Goal: Task Accomplishment & Management: Manage account settings

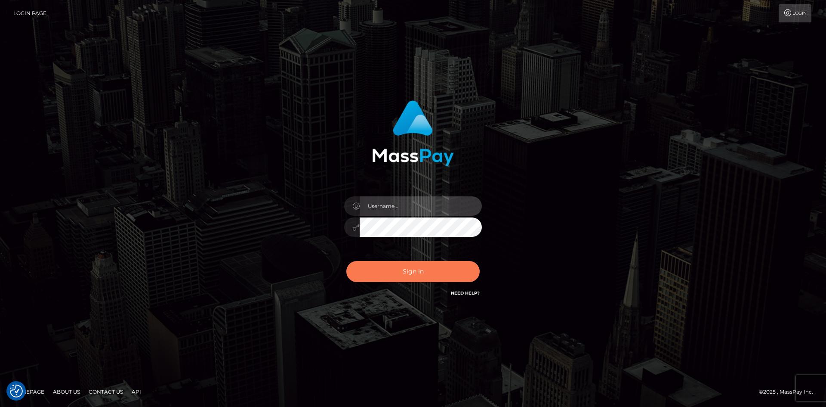
type input "alexstef"
click at [430, 269] on button "Sign in" at bounding box center [412, 271] width 133 height 21
type input "alexstef"
click at [409, 265] on button "Sign in" at bounding box center [412, 271] width 133 height 21
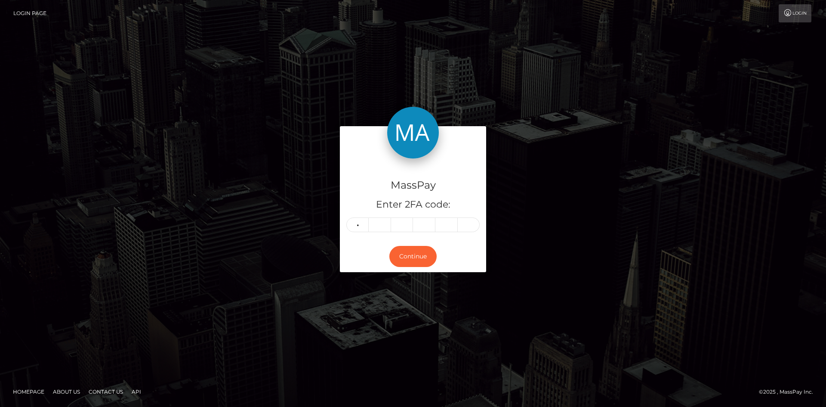
type input "3"
type input "2"
type input "1"
type input "6"
type input "9"
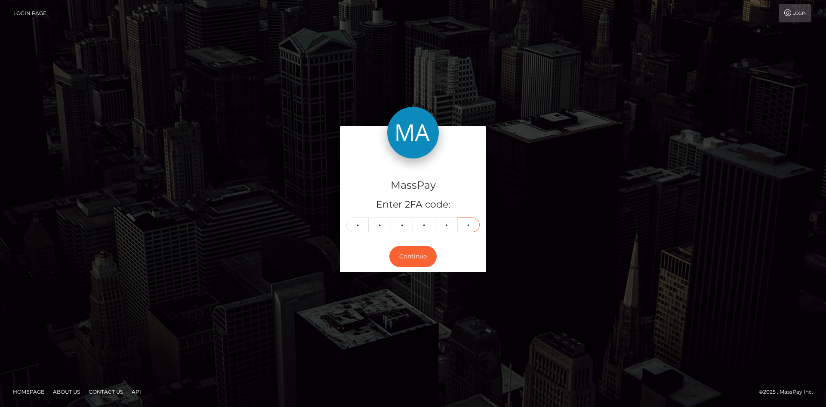
type input "4"
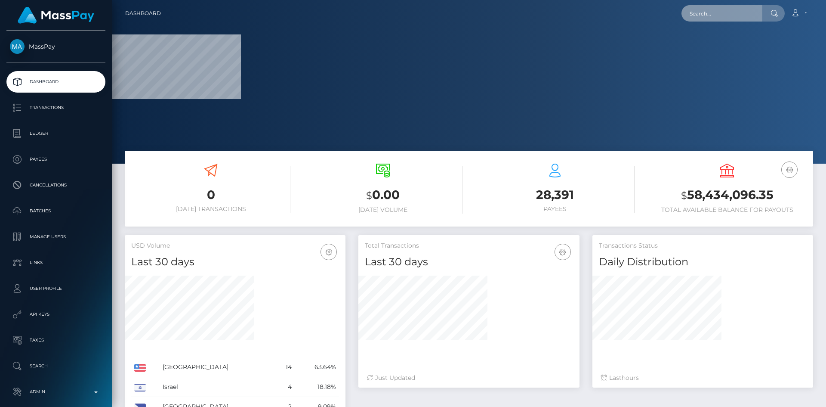
click at [697, 13] on input "text" at bounding box center [721, 13] width 81 height 16
paste input "399195744"
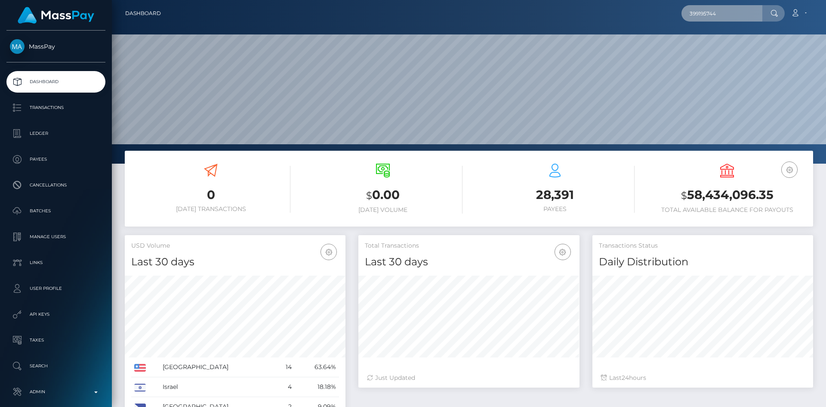
scroll to position [153, 221]
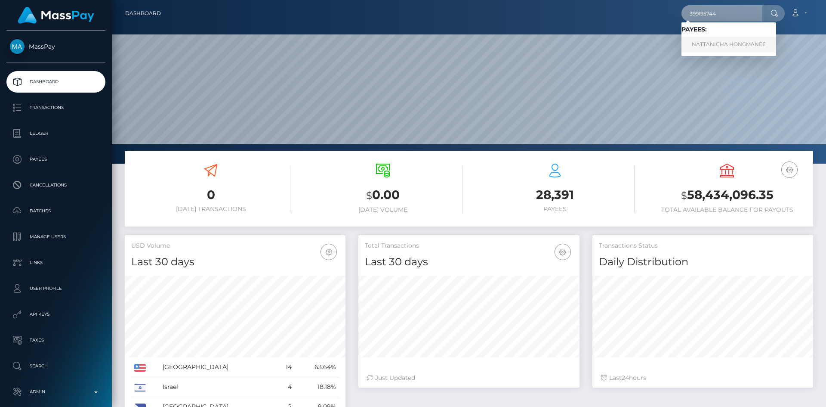
type input "399195744"
click at [725, 42] on link "NATTANICHA HONGMANEE" at bounding box center [728, 45] width 95 height 16
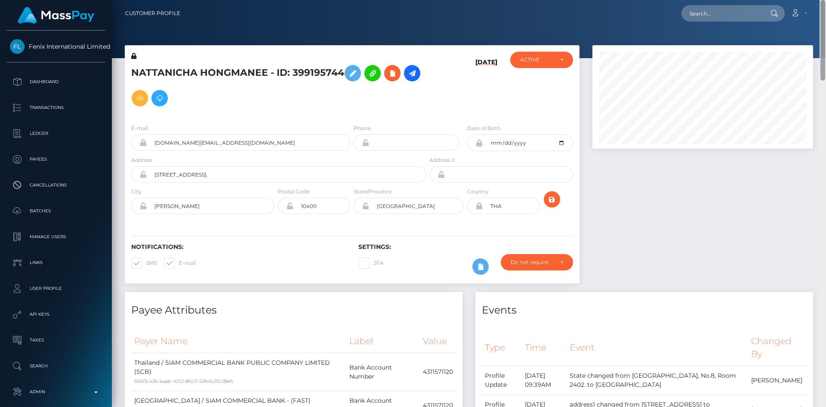
drag, startPoint x: 823, startPoint y: 65, endPoint x: 816, endPoint y: -18, distance: 83.2
click at [816, 0] on html "Fenix International Limited Dashboard Transactions Ledger Payees" at bounding box center [413, 203] width 826 height 407
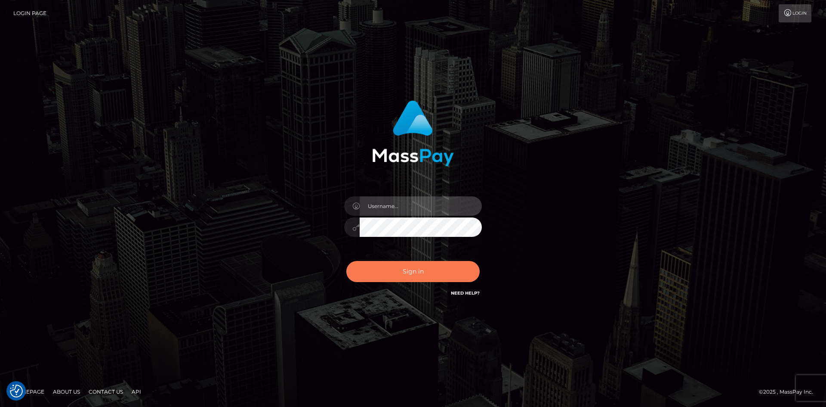
type input "alexstef"
click at [421, 276] on button "Sign in" at bounding box center [412, 271] width 133 height 21
type input "alexstef"
click at [416, 268] on button "Sign in" at bounding box center [412, 271] width 133 height 21
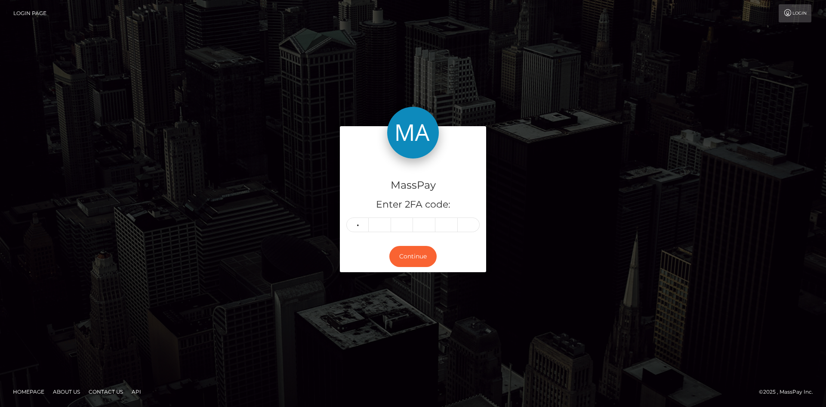
type input "1"
type input "6"
type input "9"
type input "2"
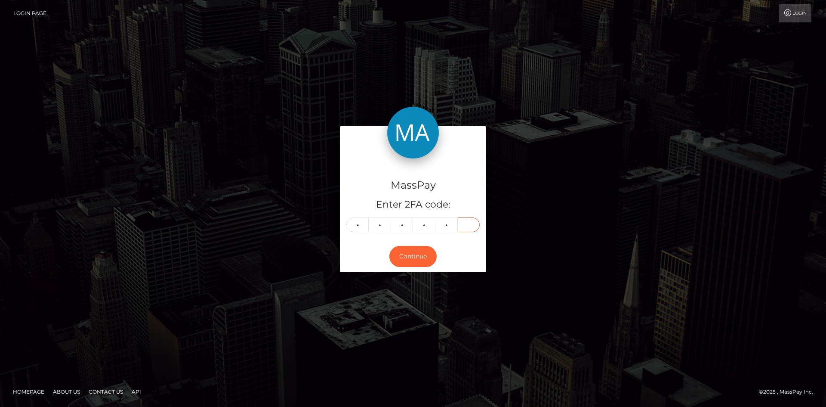
type input "0"
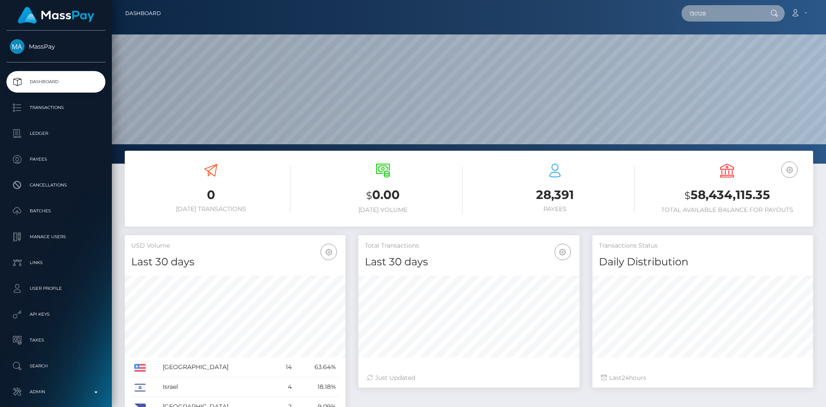
scroll to position [153, 221]
click at [712, 14] on input "130128" at bounding box center [721, 13] width 81 height 16
paste input "amalia.santoro93@gmail.com"
type input "amalia.santoro93@gmail.com"
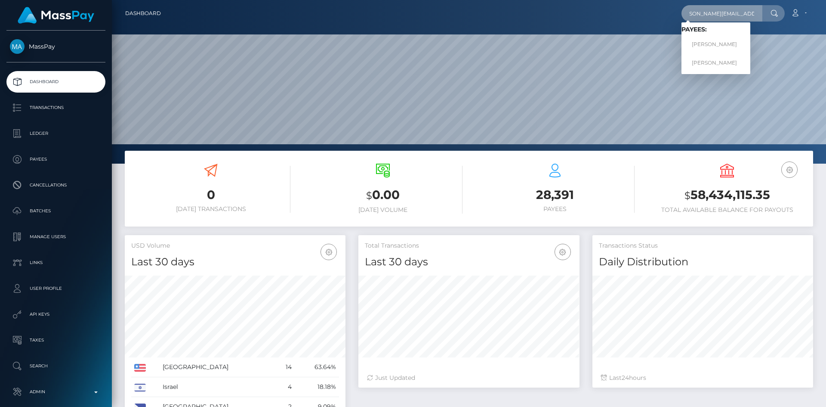
scroll to position [0, 0]
click at [706, 46] on link "Amalia Santoro" at bounding box center [715, 45] width 69 height 16
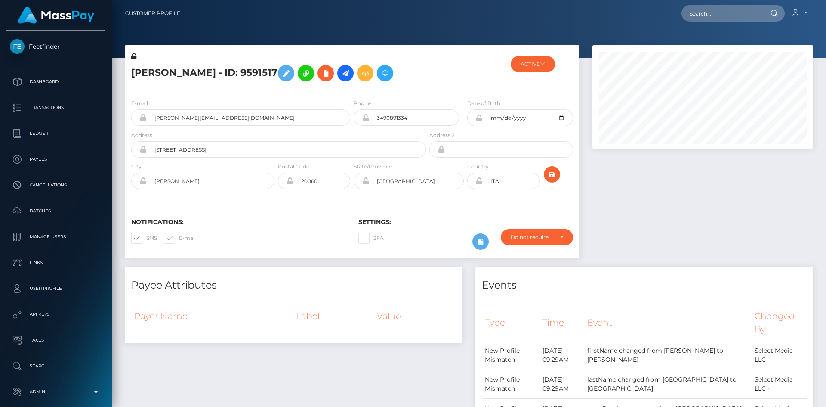
scroll to position [103, 221]
click at [533, 65] on button "ACTIVE" at bounding box center [533, 64] width 44 height 16
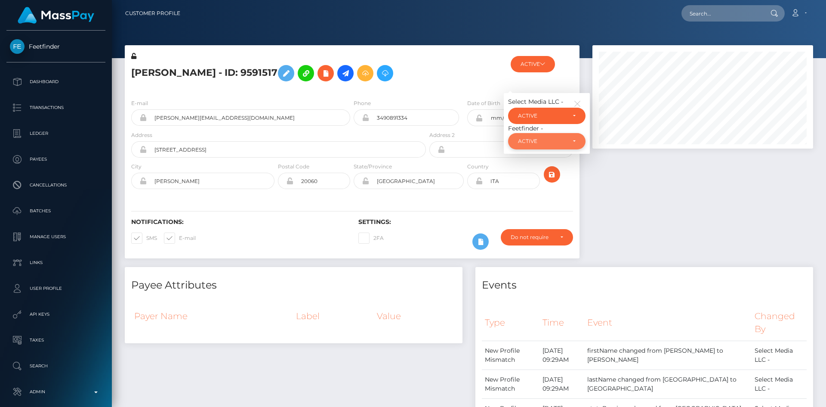
click at [536, 140] on div "ACTIVE" at bounding box center [542, 141] width 48 height 7
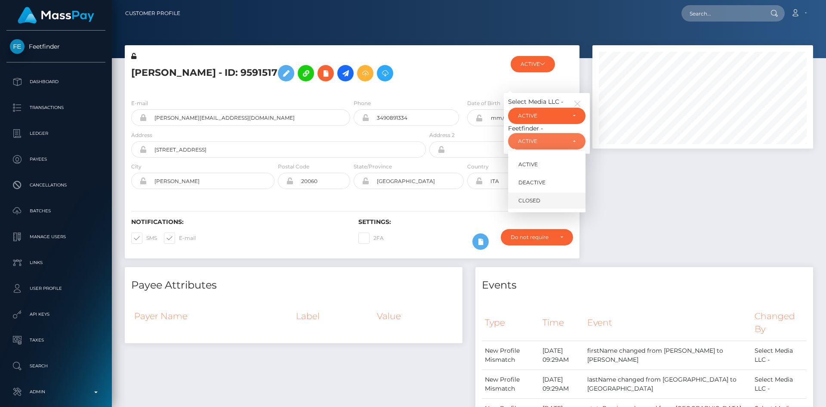
click at [527, 202] on span "CLOSED" at bounding box center [529, 201] width 22 height 8
select select "CLOSED"
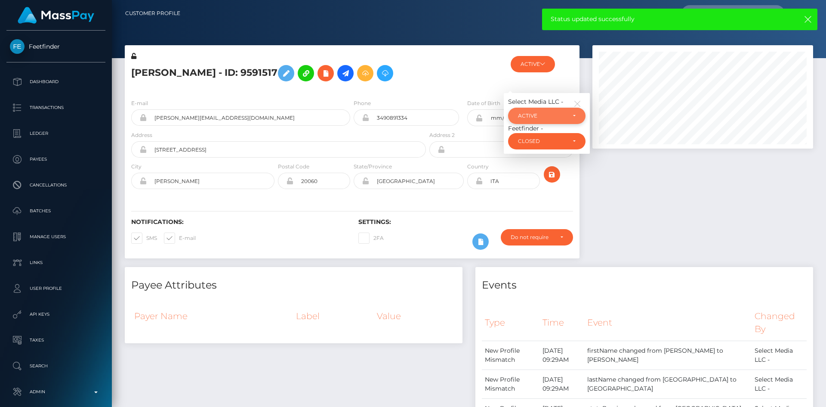
click at [551, 110] on div "ACTIVE" at bounding box center [546, 116] width 77 height 16
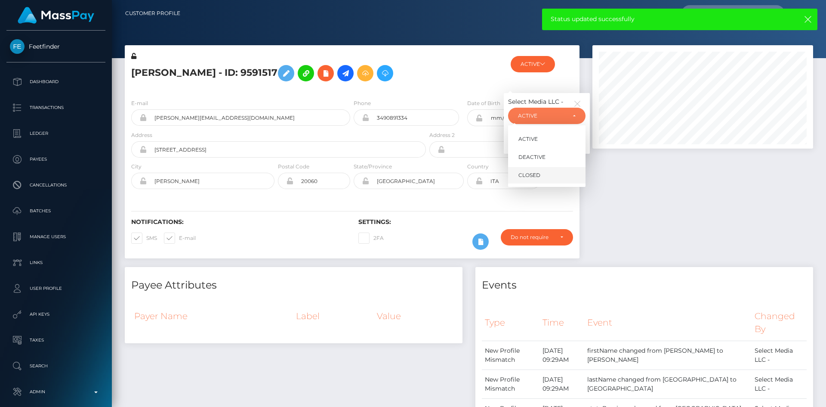
click at [527, 176] on span "CLOSED" at bounding box center [529, 175] width 22 height 8
select select "CLOSED"
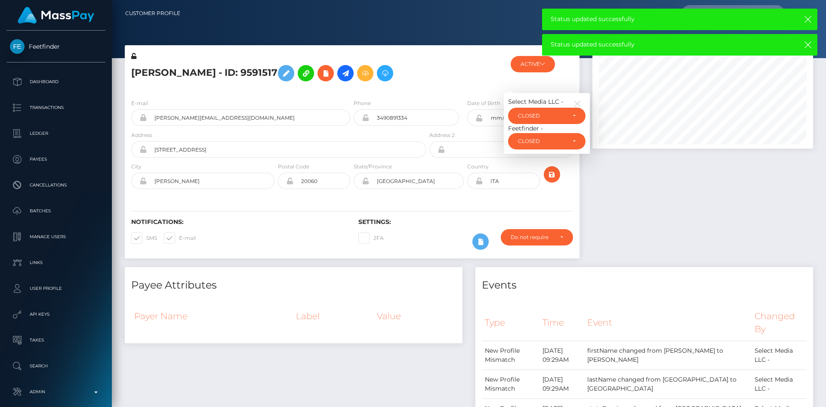
click at [179, 239] on span at bounding box center [179, 237] width 0 height 6
click at [179, 238] on input "E-mail" at bounding box center [182, 235] width 6 height 6
checkbox input "false"
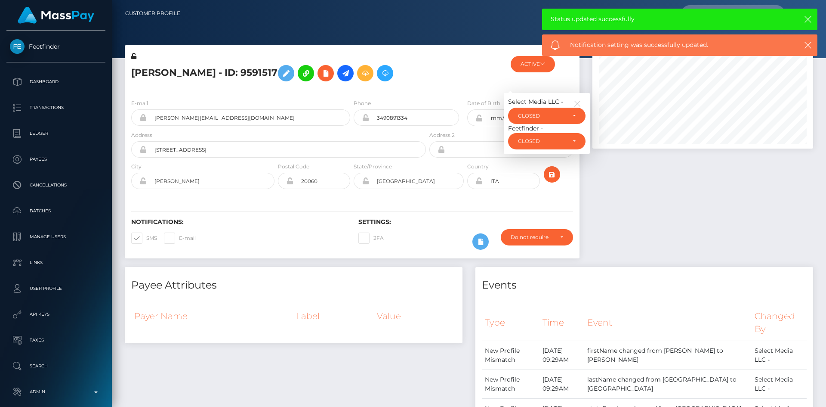
click at [146, 237] on span at bounding box center [146, 237] width 0 height 6
click at [146, 237] on input "SMS" at bounding box center [149, 235] width 6 height 6
checkbox input "false"
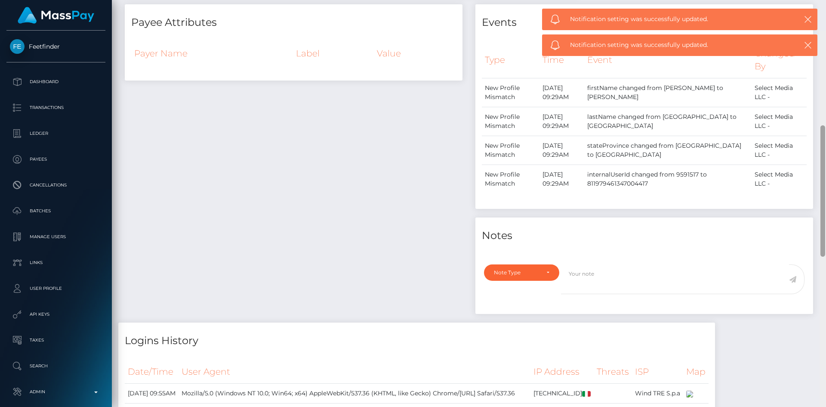
scroll to position [316, 0]
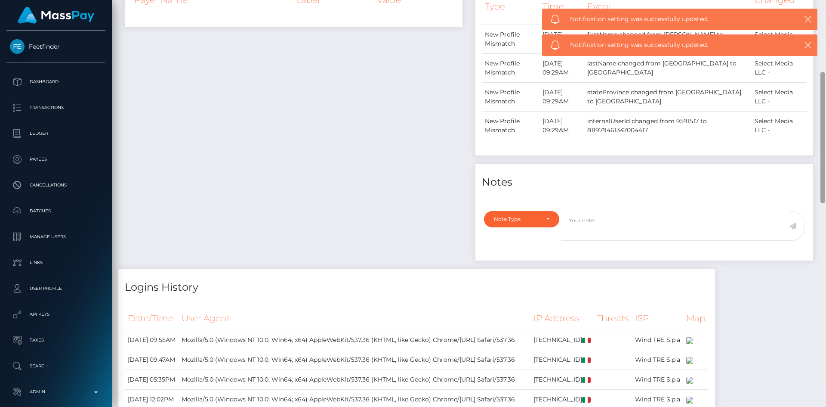
drag, startPoint x: 821, startPoint y: 56, endPoint x: 826, endPoint y: 129, distance: 73.3
click at [826, 129] on div at bounding box center [822, 180] width 6 height 407
click at [541, 219] on div "Note Type" at bounding box center [521, 219] width 55 height 7
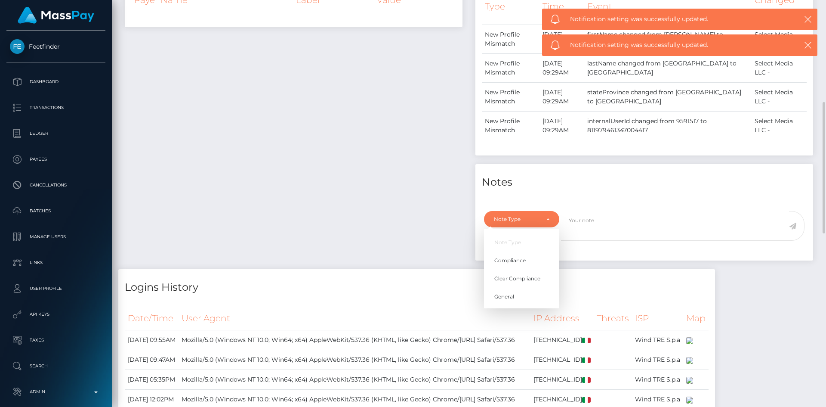
scroll to position [103, 221]
drag, startPoint x: 509, startPoint y: 294, endPoint x: 518, endPoint y: 283, distance: 14.7
click at [509, 295] on span "General" at bounding box center [504, 297] width 20 height 8
select select "GENERAL"
click at [609, 208] on div "Note Type Compliance Clear Compliance General General Note Type Compliance Clea…" at bounding box center [644, 233] width 338 height 55
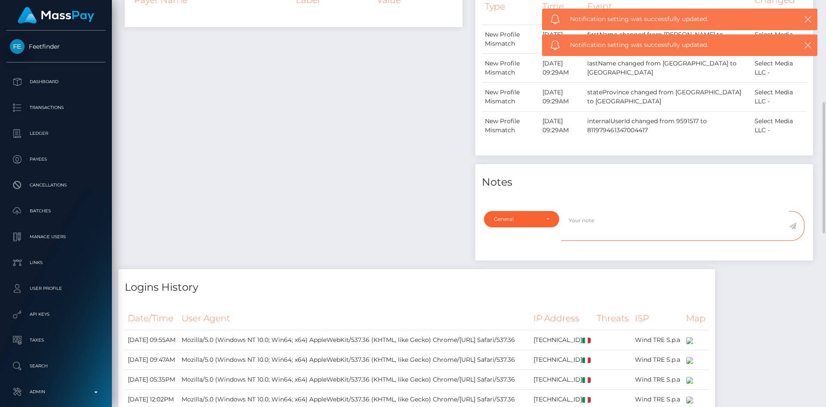
click at [610, 216] on textarea at bounding box center [675, 226] width 228 height 30
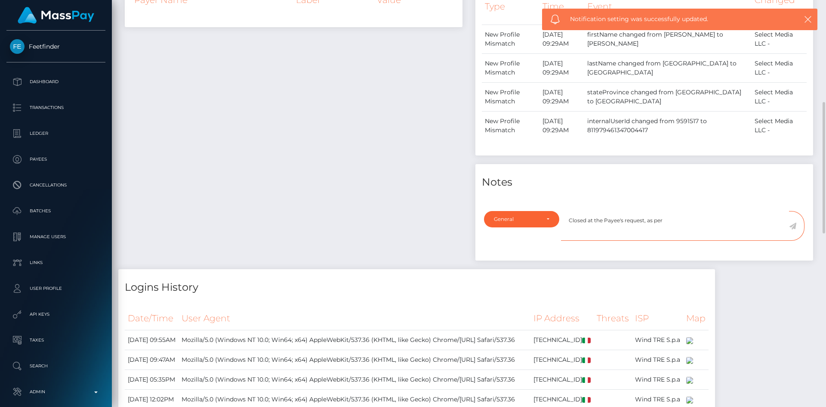
paste textarea "Ticket #130128"
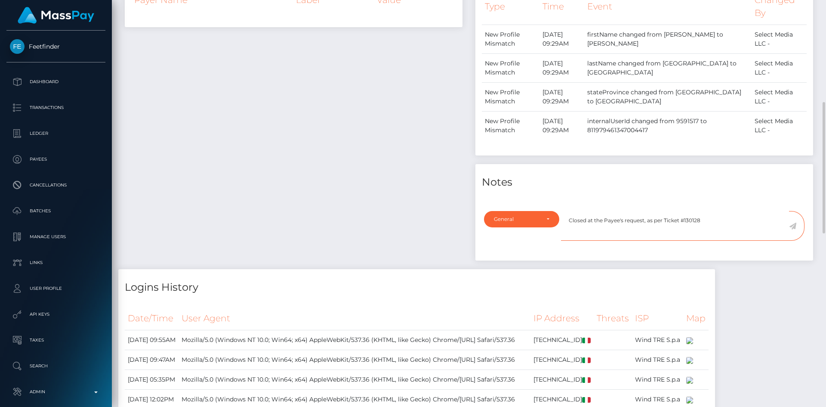
type textarea "Closed at the Payee's request, as per Ticket #130128"
click at [795, 227] on icon at bounding box center [792, 225] width 7 height 7
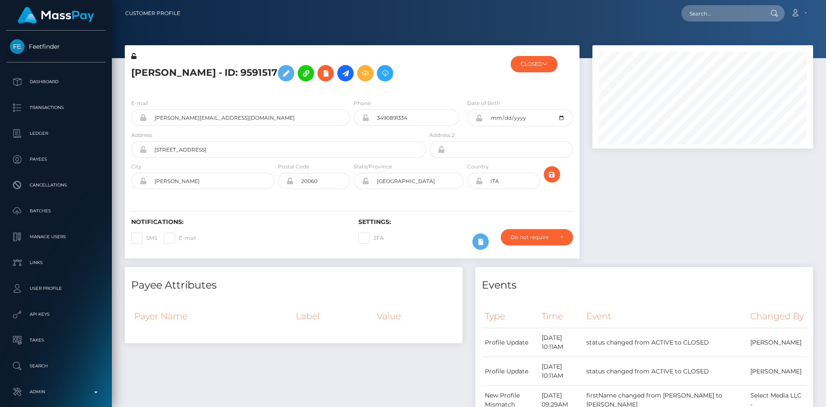
scroll to position [103, 221]
